Goal: Transaction & Acquisition: Obtain resource

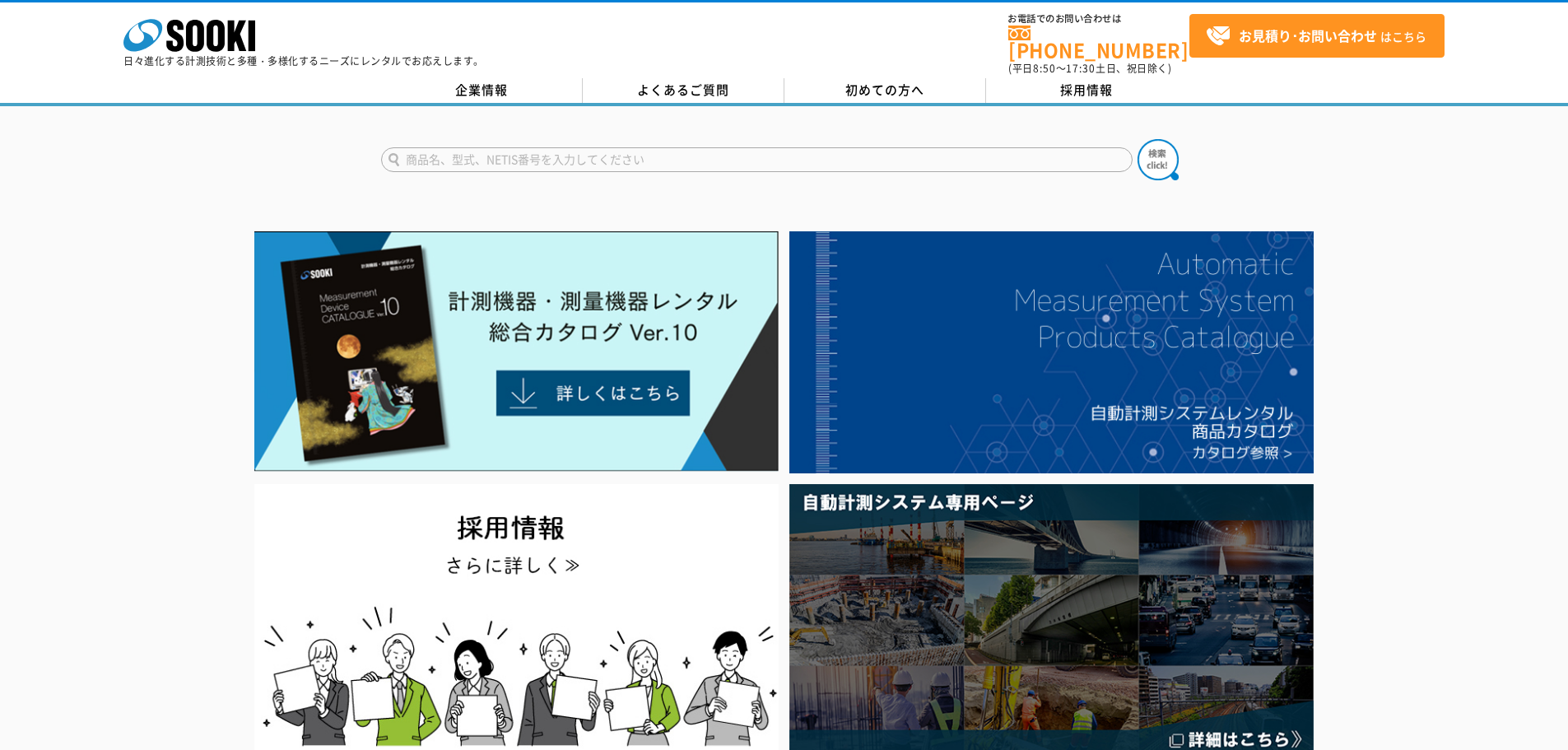
click at [620, 147] on input "text" at bounding box center [756, 160] width 751 height 25
paste input "testo 405i"
type input "testo 405i"
click at [1138, 139] on button at bounding box center [1158, 159] width 41 height 41
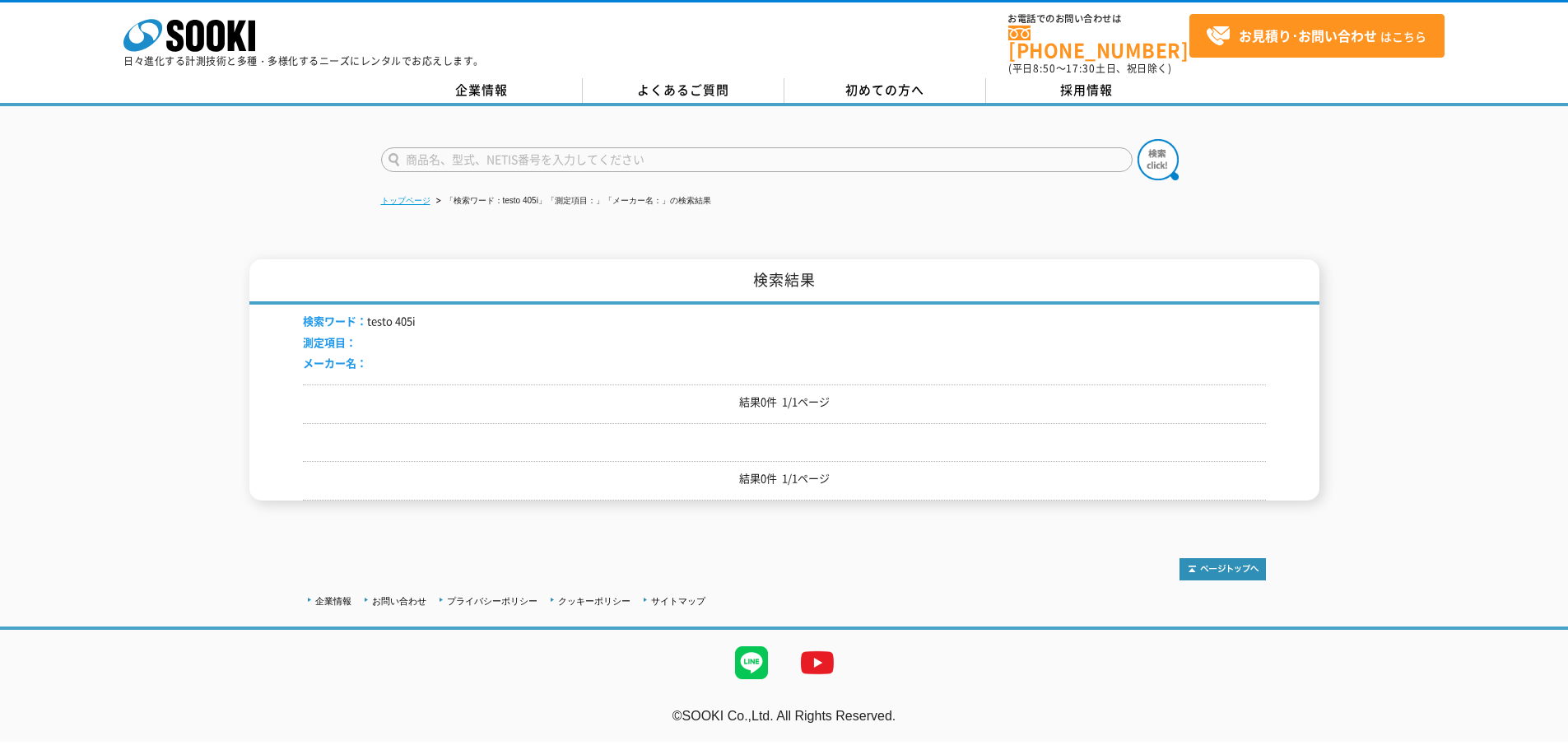
click at [423, 192] on li "トップページ" at bounding box center [405, 201] width 49 height 18
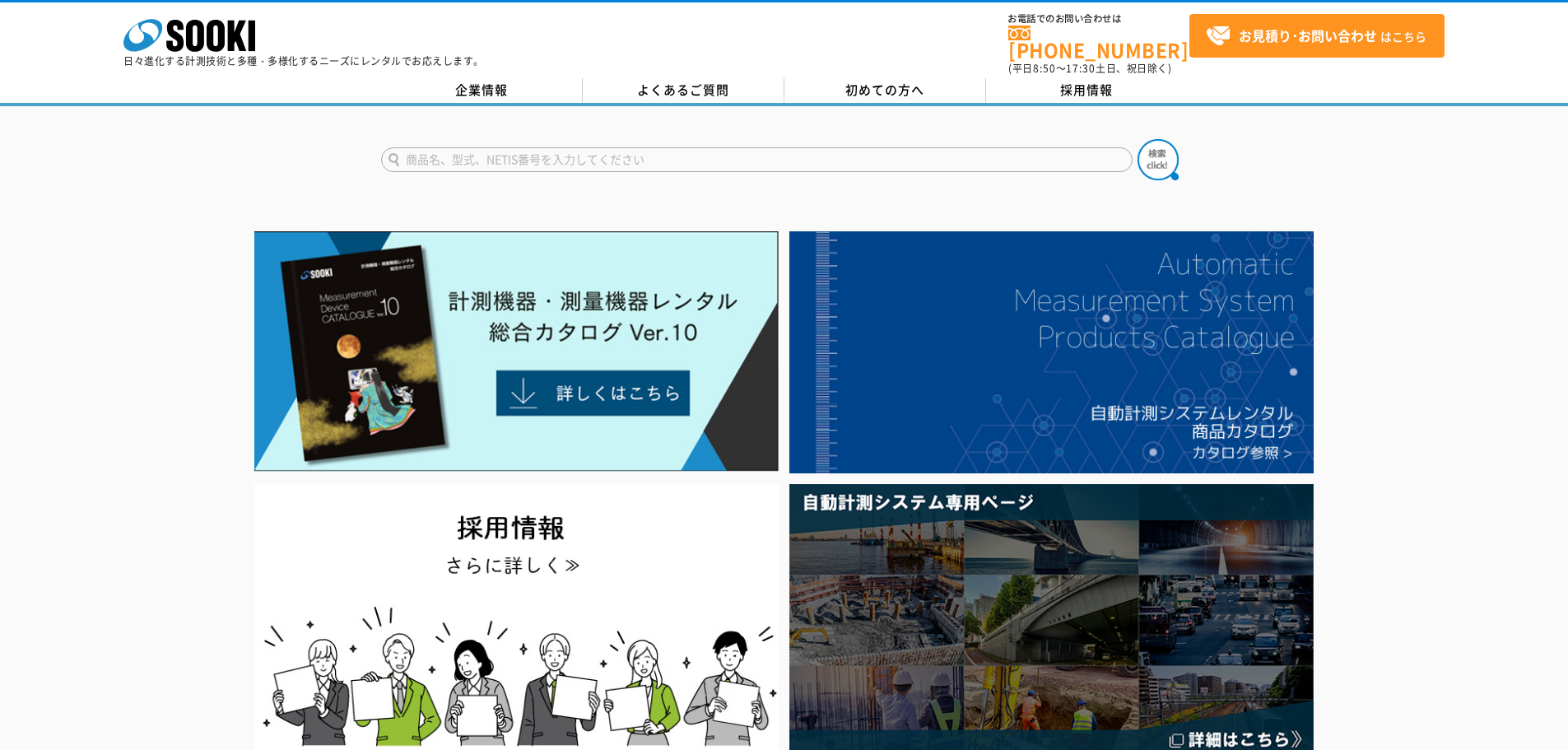
click at [552, 147] on input "text" at bounding box center [756, 160] width 751 height 25
type input "testo"
click at [1138, 139] on button at bounding box center [1158, 159] width 41 height 41
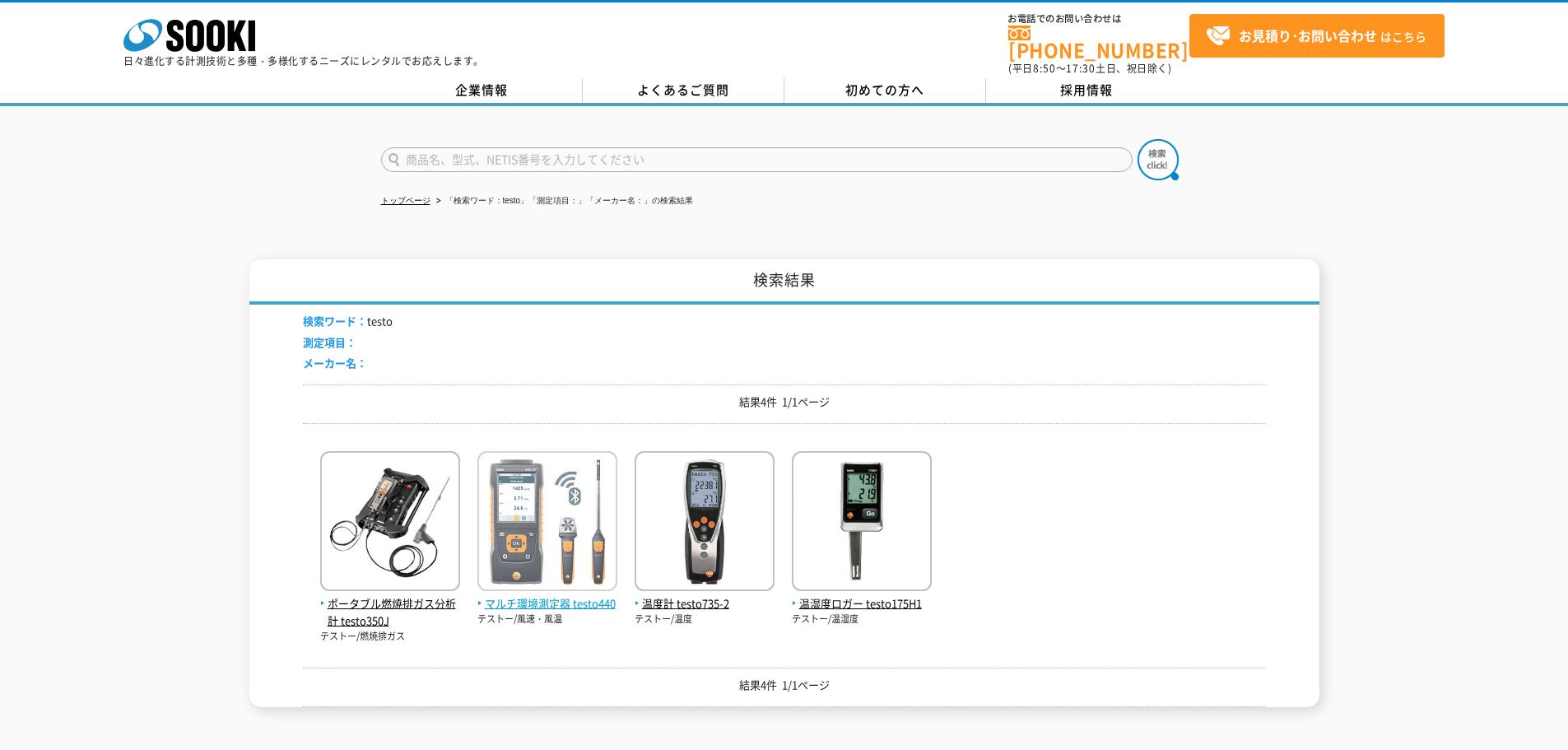
click at [574, 595] on span "マルチ環境測定器 testo440" at bounding box center [547, 604] width 140 height 18
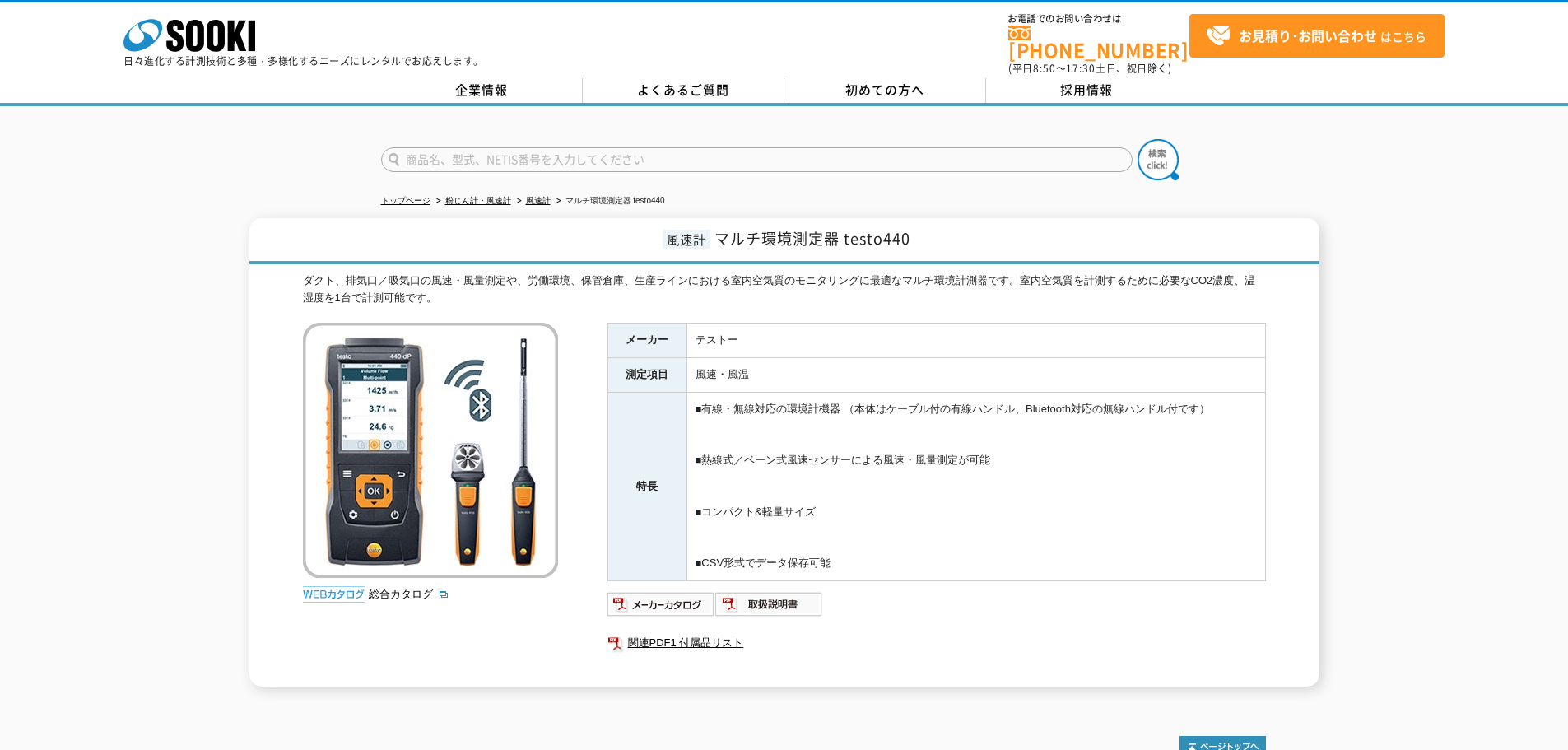
click at [766, 608] on div "メーカー テストー 測定項目 風速・風温 特長 ■有線・無線対応の環境計機器 （本体はケーブル付の有線ハンドル、Bluetooth対応の無線ハンドル付です） …" at bounding box center [937, 504] width 659 height 364
click at [764, 599] on img at bounding box center [769, 605] width 108 height 27
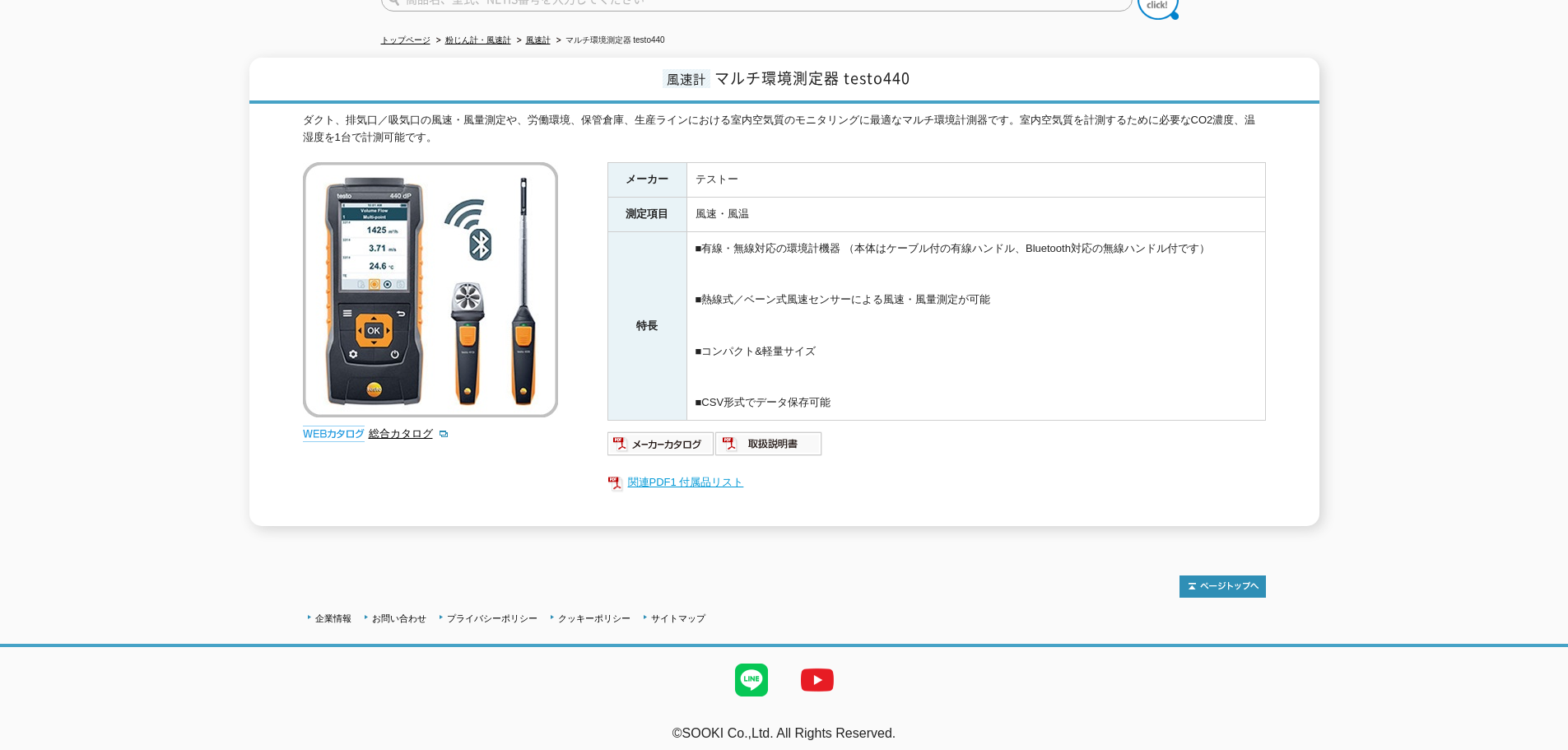
scroll to position [79, 0]
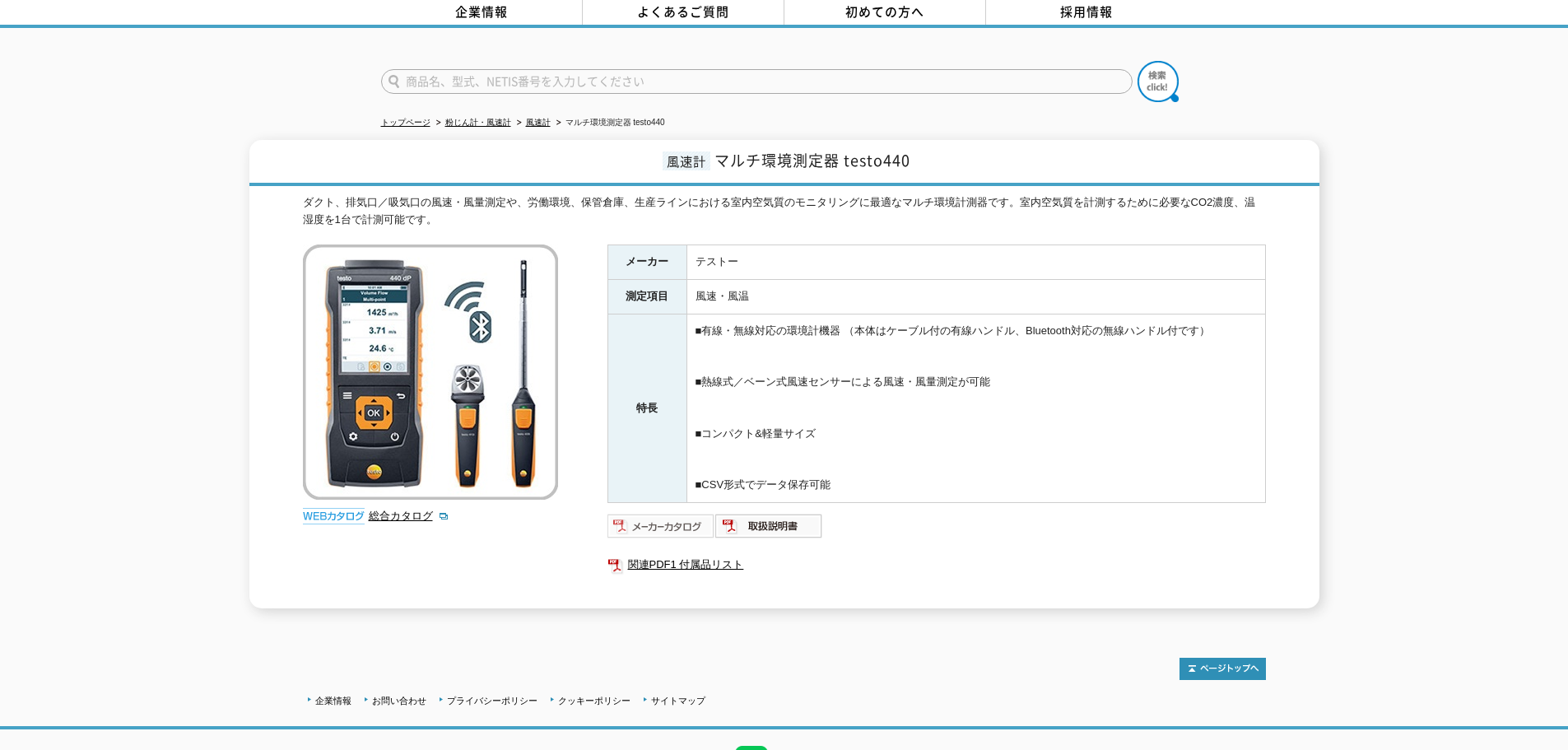
click at [635, 517] on img at bounding box center [661, 527] width 108 height 27
